Goal: Task Accomplishment & Management: Manage account settings

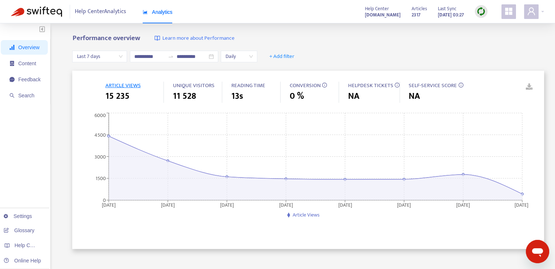
click at [538, 10] on span at bounding box center [531, 11] width 15 height 15
click at [538, 12] on span at bounding box center [531, 11] width 15 height 15
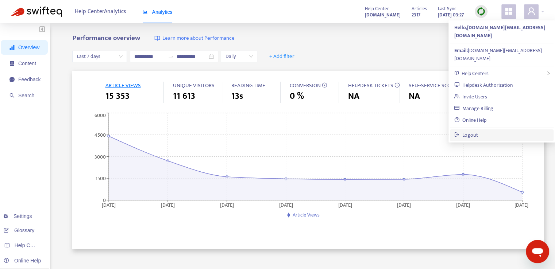
click at [472, 131] on link "Logout" at bounding box center [466, 135] width 24 height 8
